Goal: Transaction & Acquisition: Purchase product/service

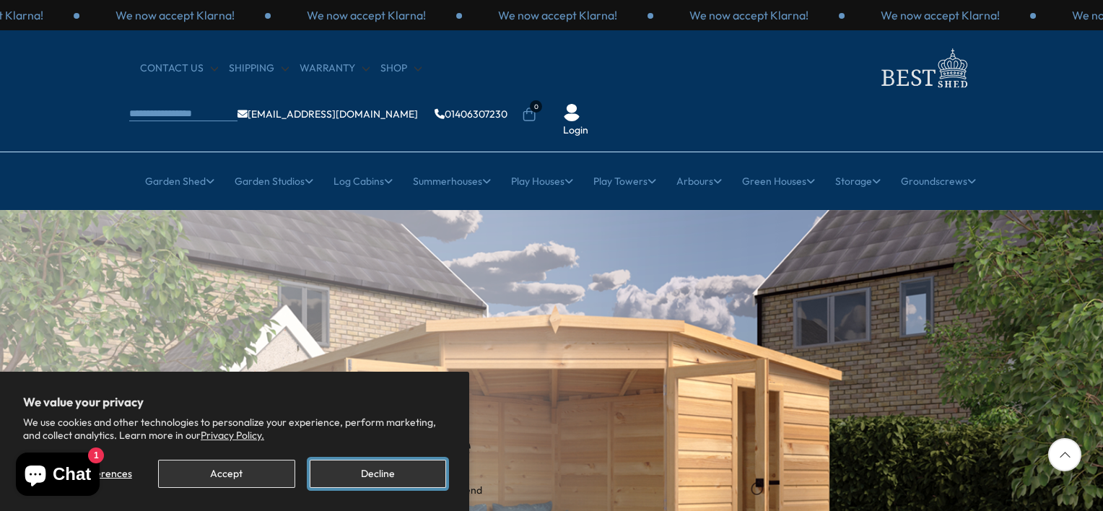
click at [343, 477] on button "Decline" at bounding box center [378, 474] width 136 height 28
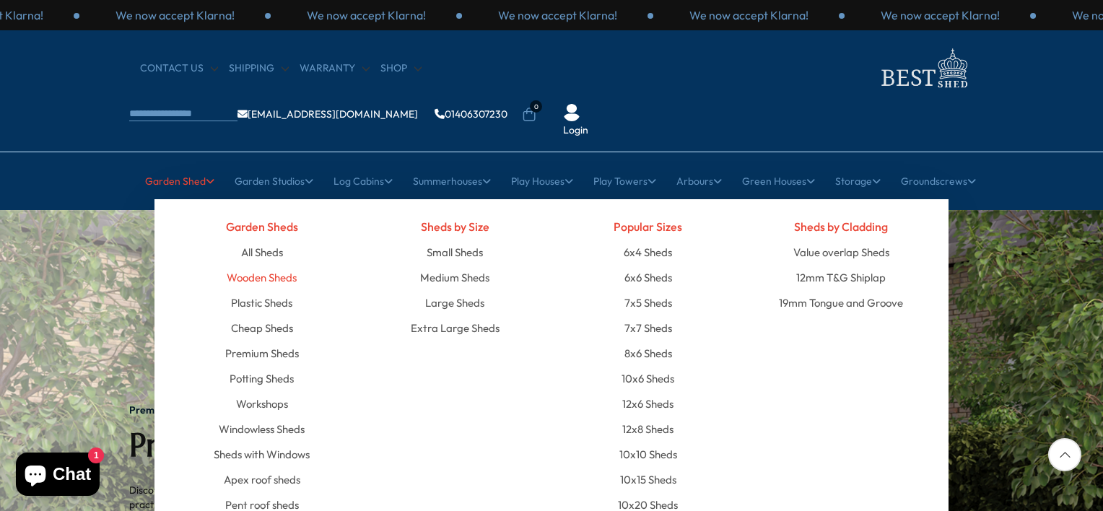
click at [266, 265] on link "Wooden Sheds" at bounding box center [262, 277] width 70 height 25
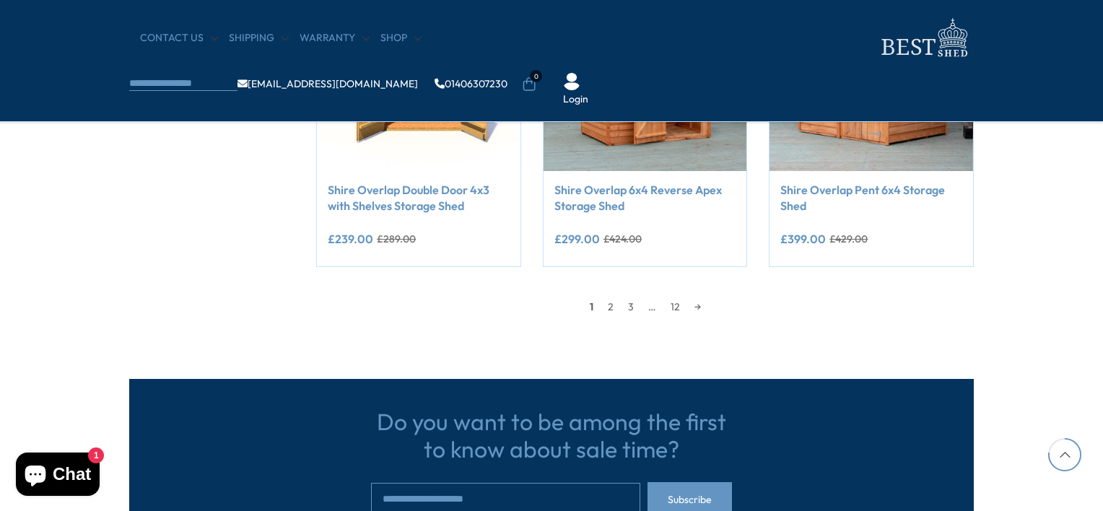
scroll to position [1444, 0]
